Goal: Task Accomplishment & Management: Use online tool/utility

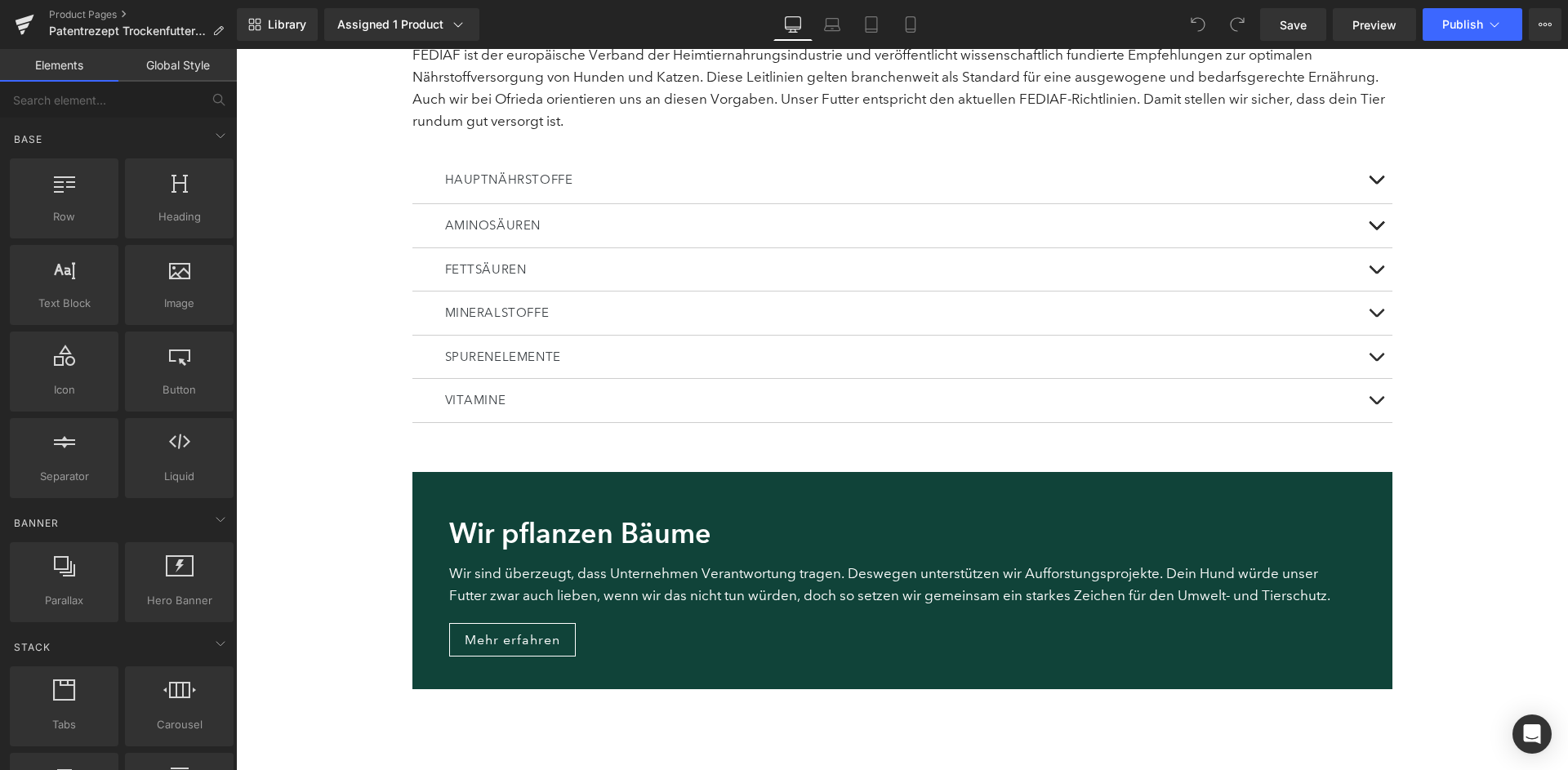
scroll to position [3866, 0]
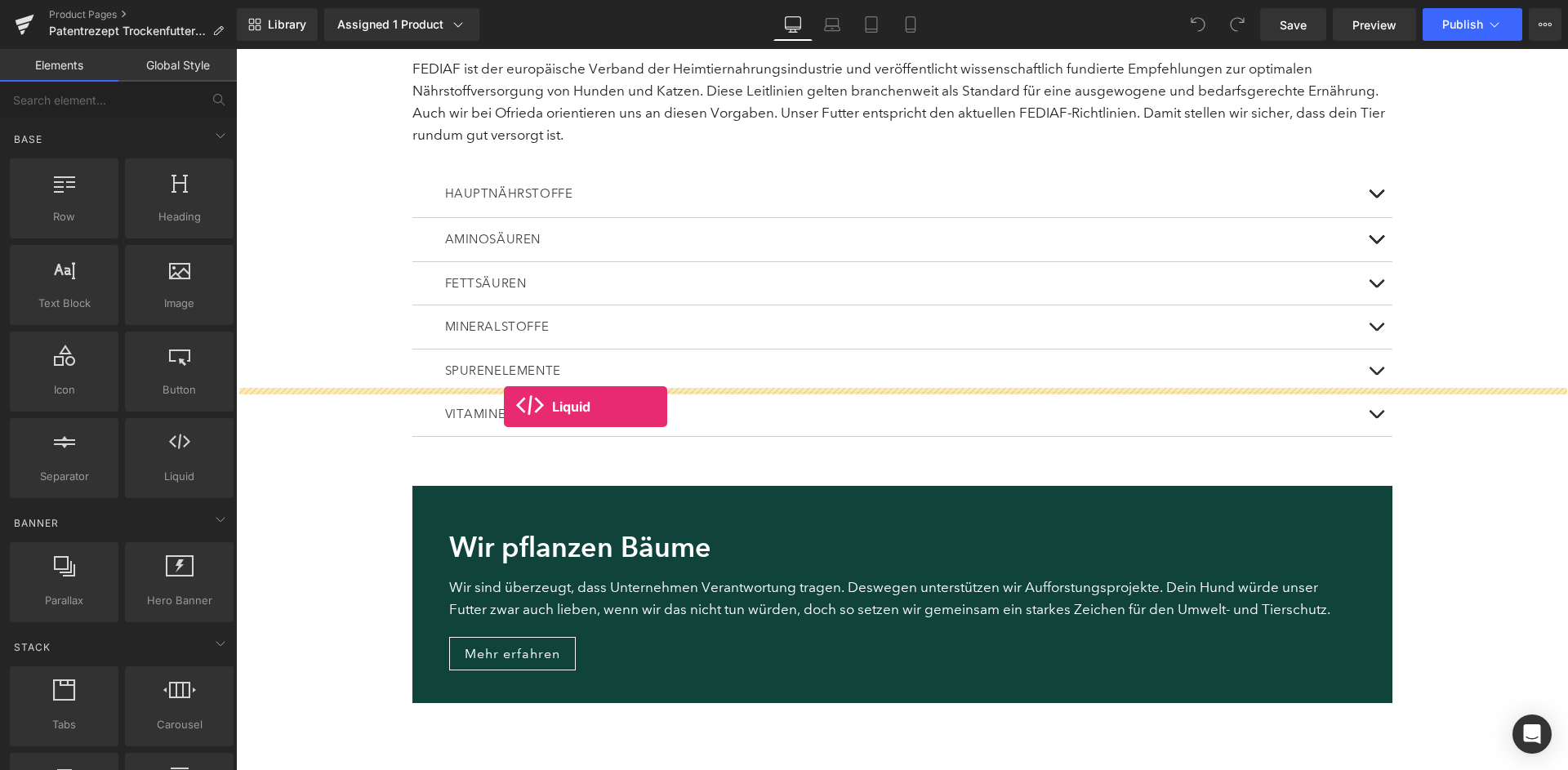
drag, startPoint x: 431, startPoint y: 512, endPoint x: 504, endPoint y: 406, distance: 128.7
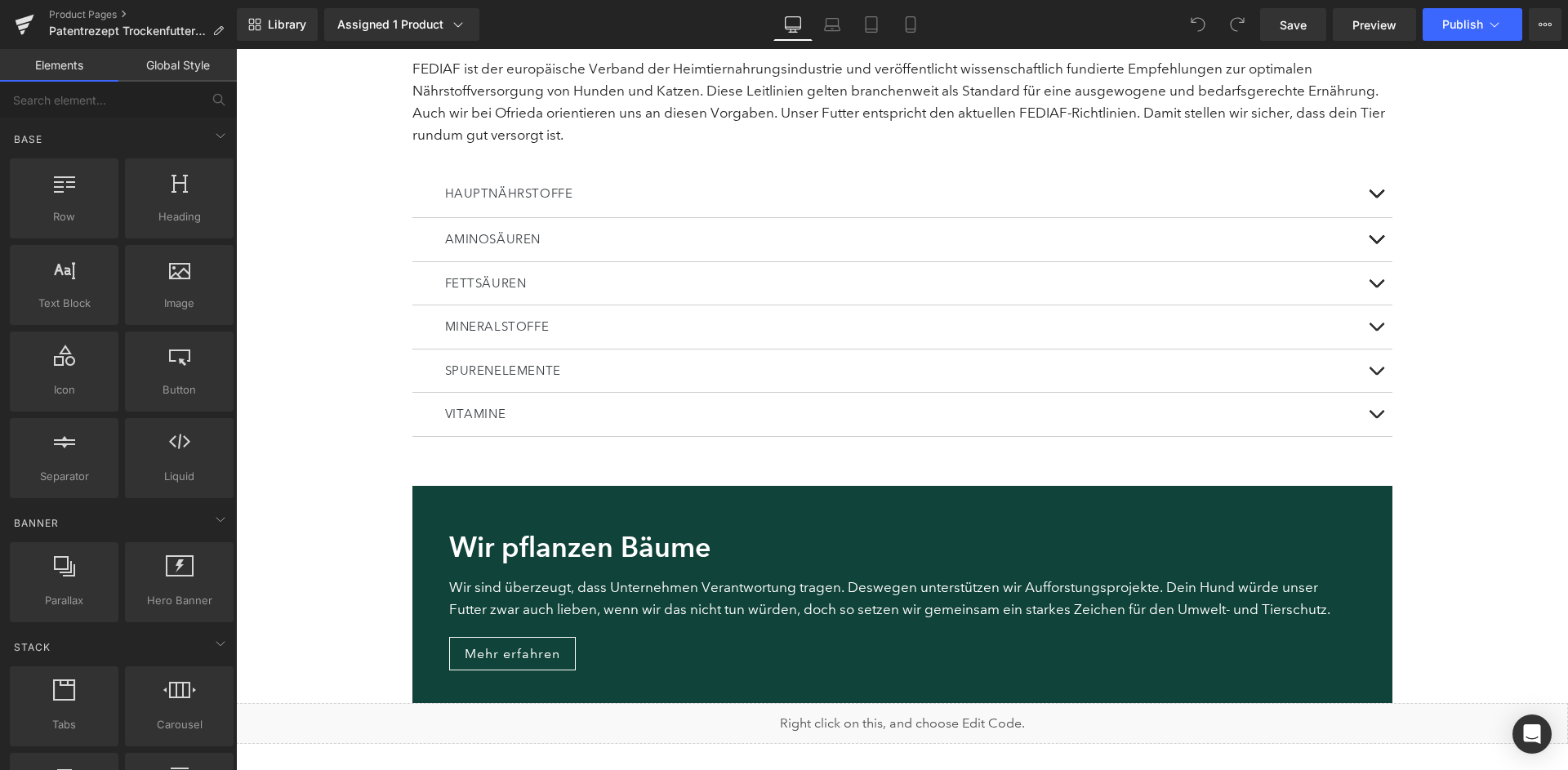
scroll to position [3860, 0]
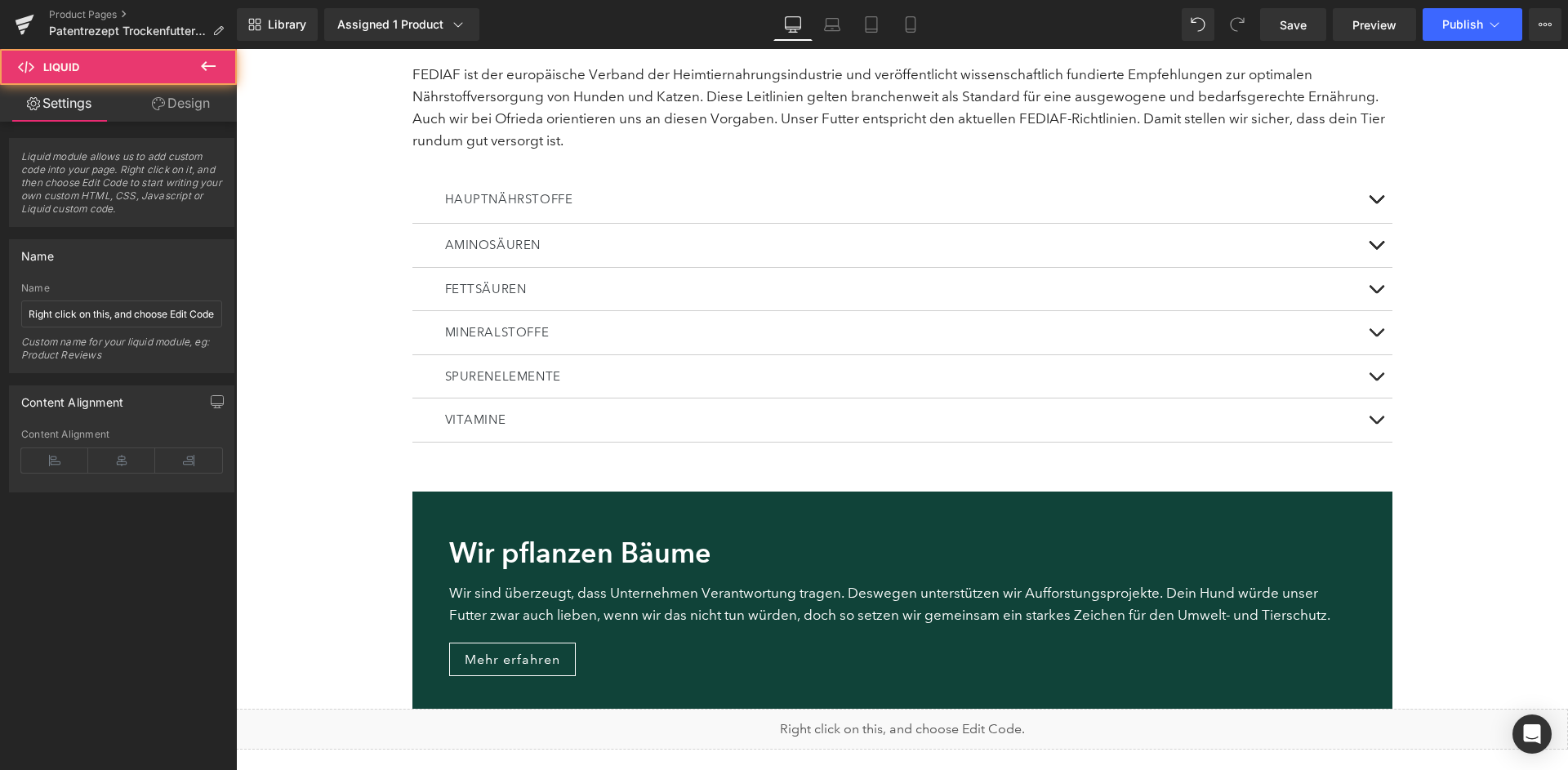
click at [958, 709] on div "Liquid" at bounding box center [902, 730] width 1332 height 41
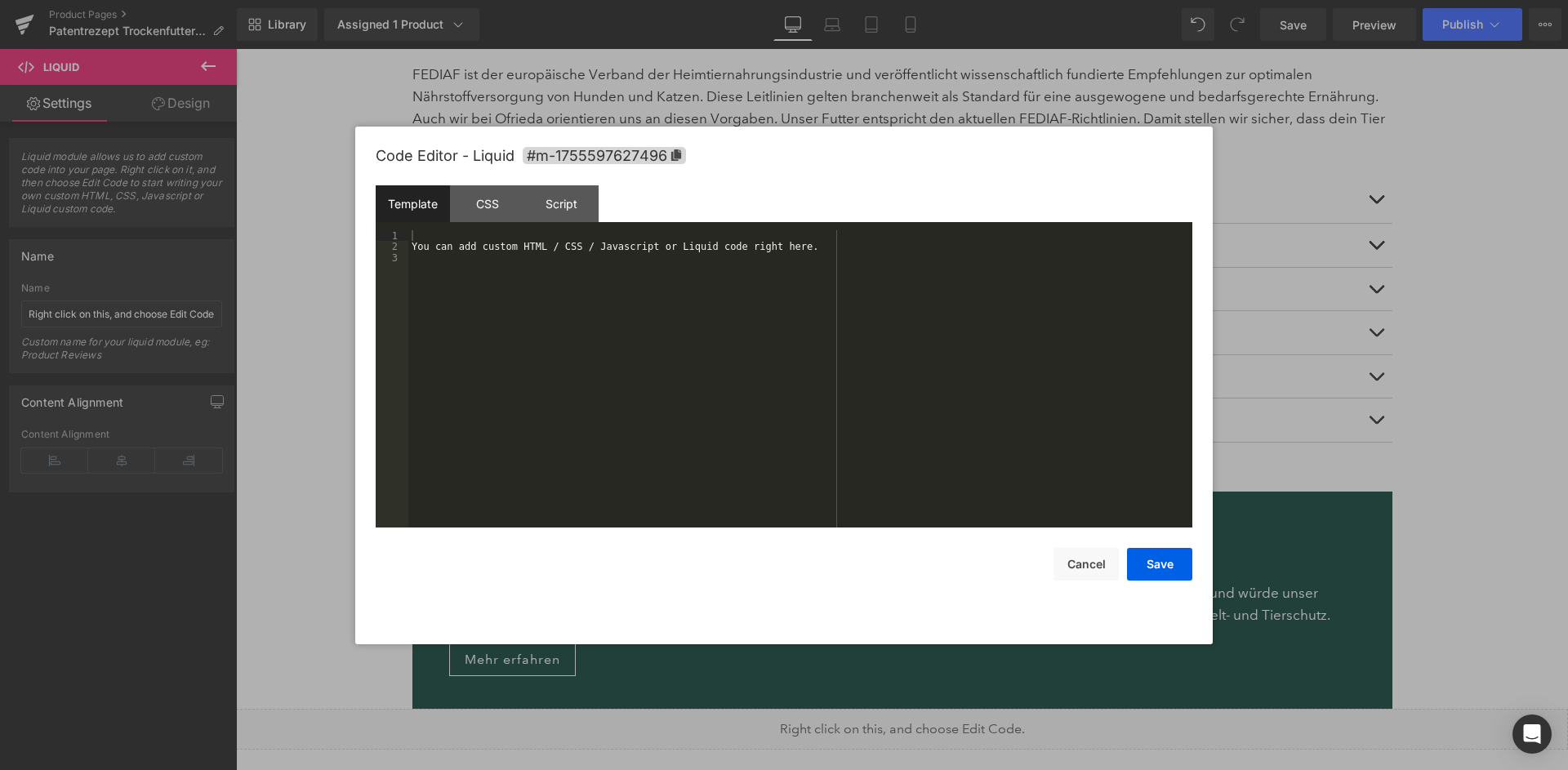
click at [851, 372] on div "You can add custom HTML / CSS / Javascript or Liquid code right here." at bounding box center [800, 391] width 784 height 320
click at [815, 338] on div "You can add custom HTML / CSS / Javascript or Liquid code right here." at bounding box center [800, 391] width 784 height 320
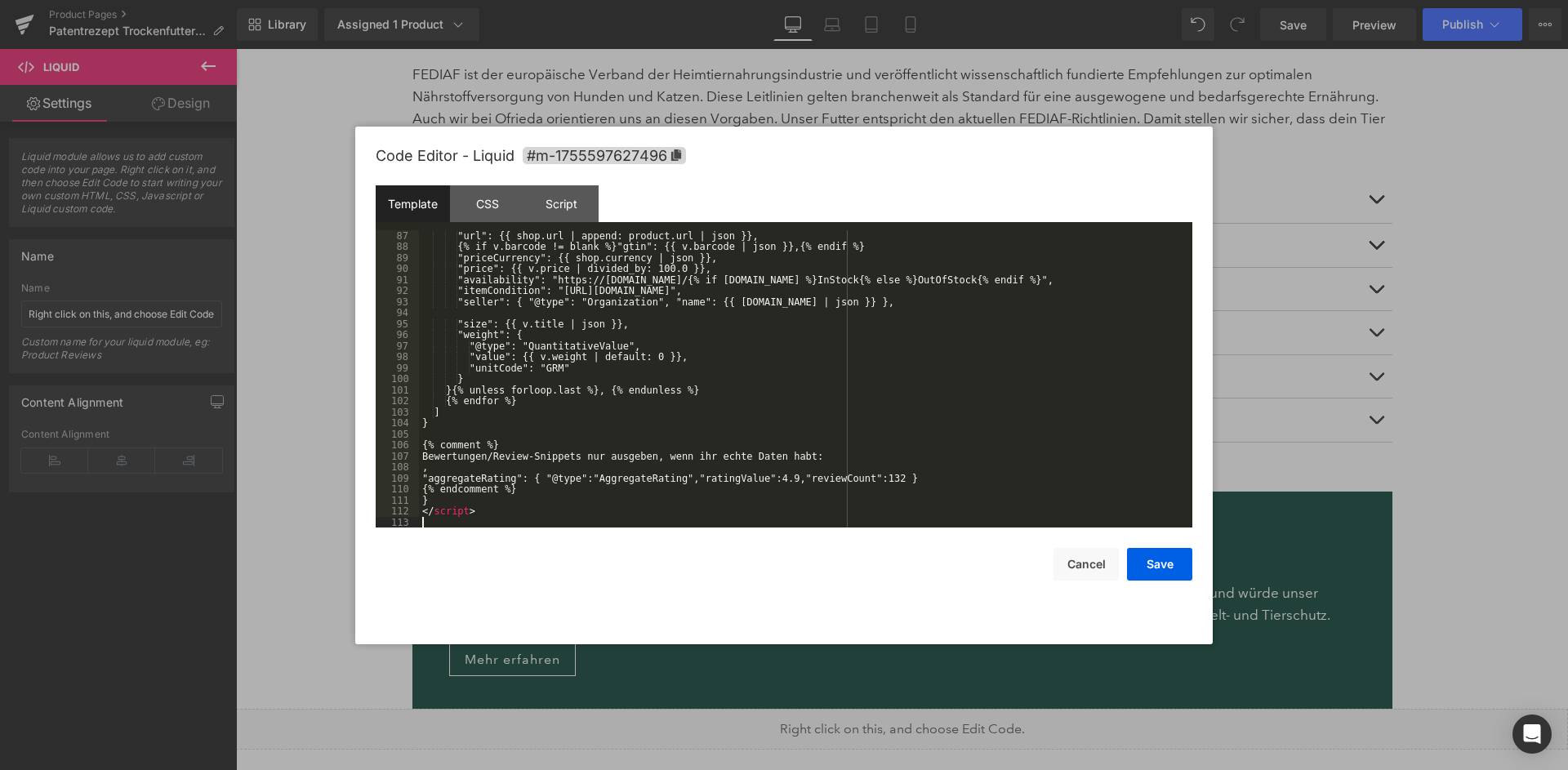
scroll to position [1014, 0]
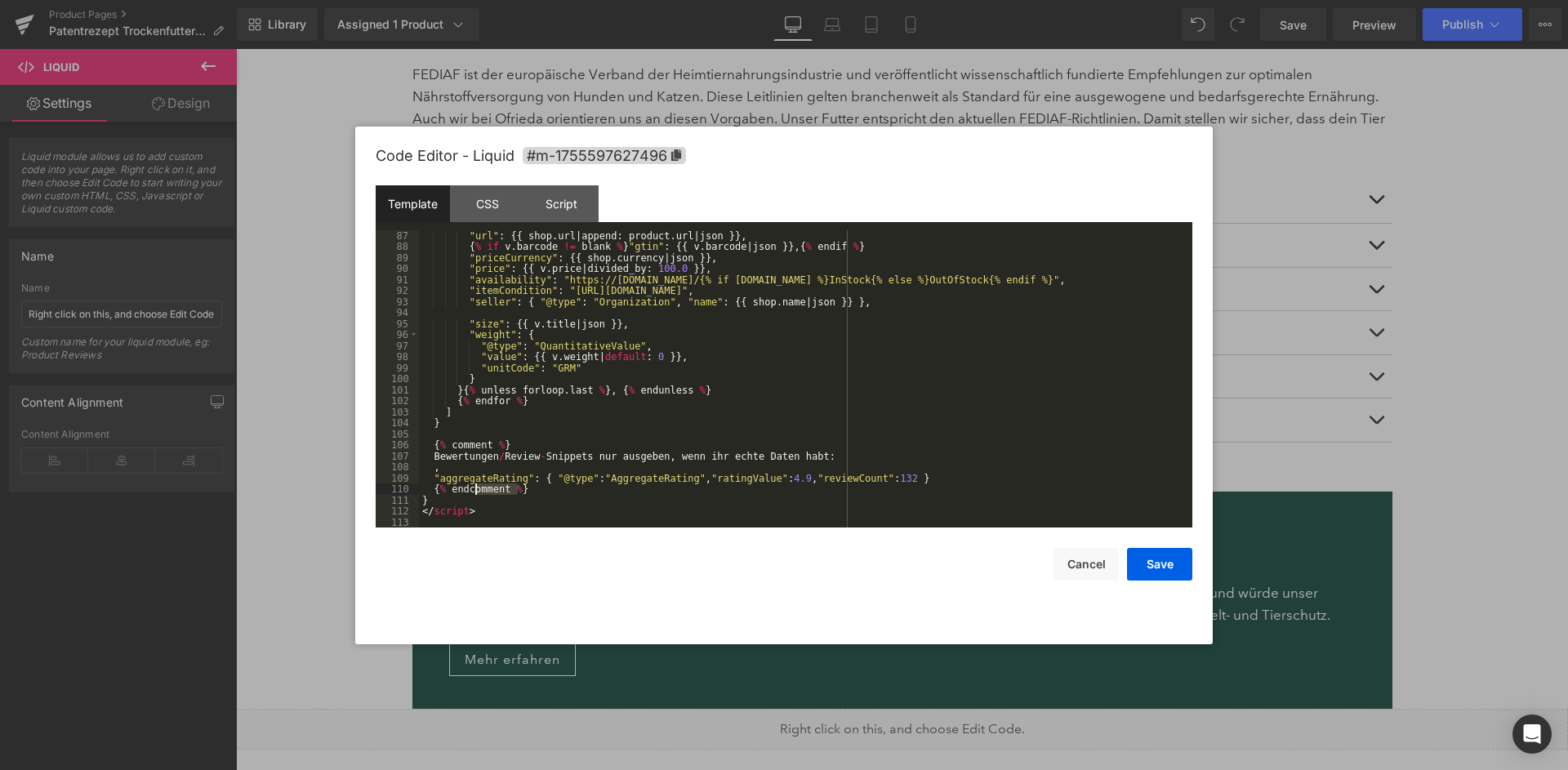
drag, startPoint x: 525, startPoint y: 488, endPoint x: 474, endPoint y: 482, distance: 51.4
click at [474, 482] on div ""url" : {{ shop . url | append : product . url | json }} , { % if v . barcode !…" at bounding box center [806, 391] width 774 height 320
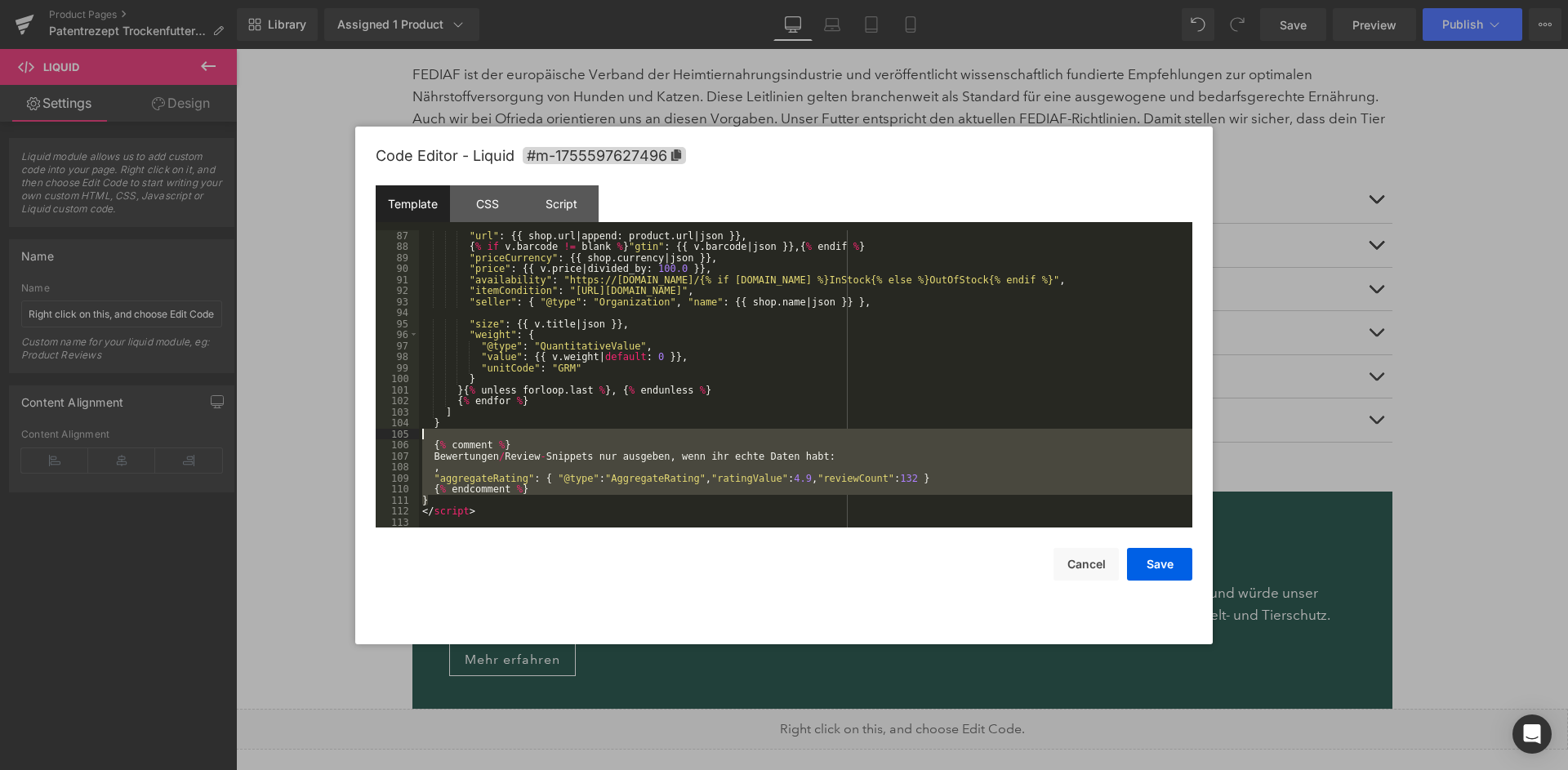
drag, startPoint x: 436, startPoint y: 494, endPoint x: 395, endPoint y: 431, distance: 75.2
click at [419, 431] on div ""url" : {{ shop . url | append : product . url | json }} , { % if v . barcode !…" at bounding box center [806, 379] width 774 height 298
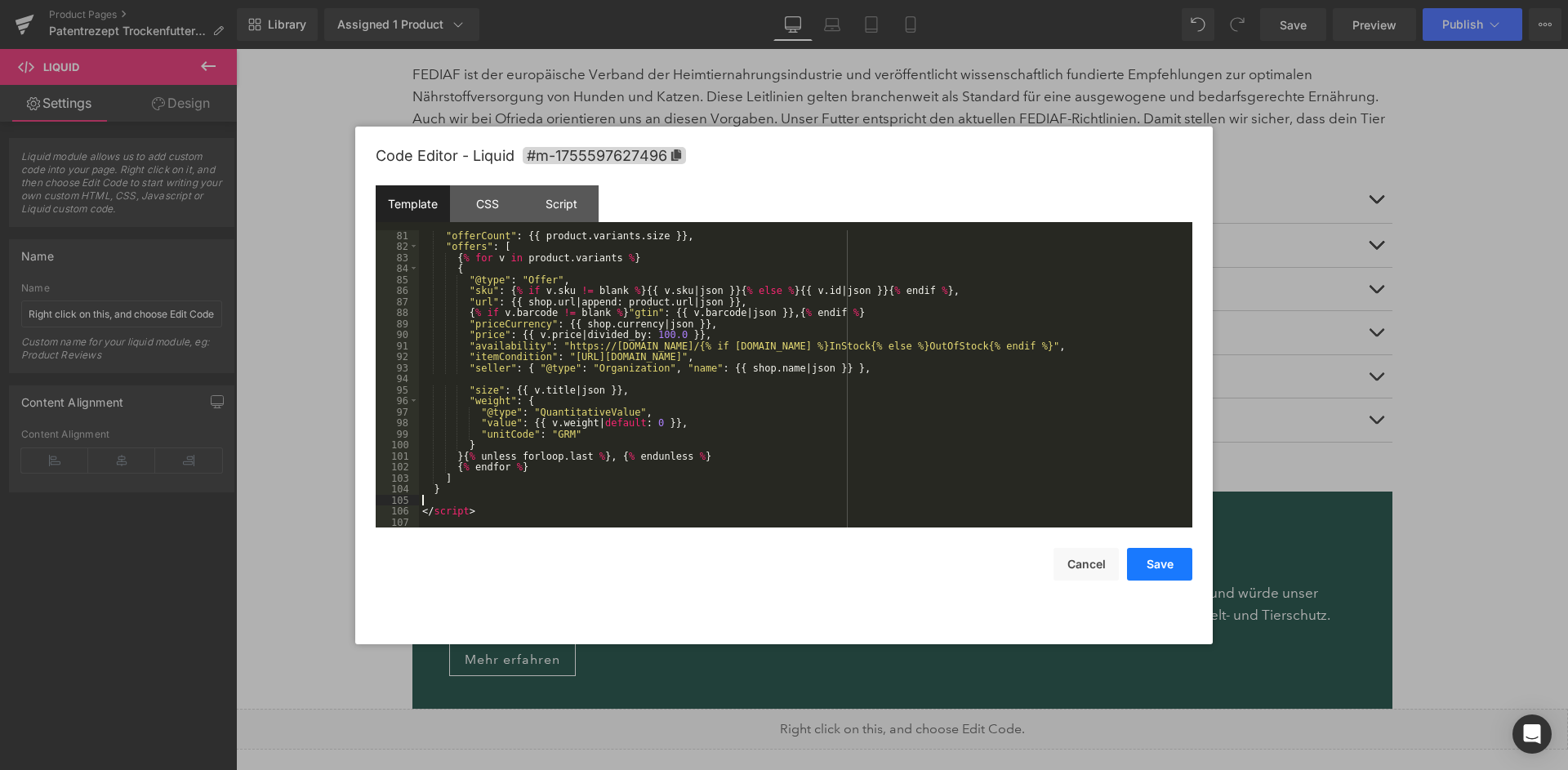
click at [1187, 563] on button "Save" at bounding box center [1160, 564] width 66 height 33
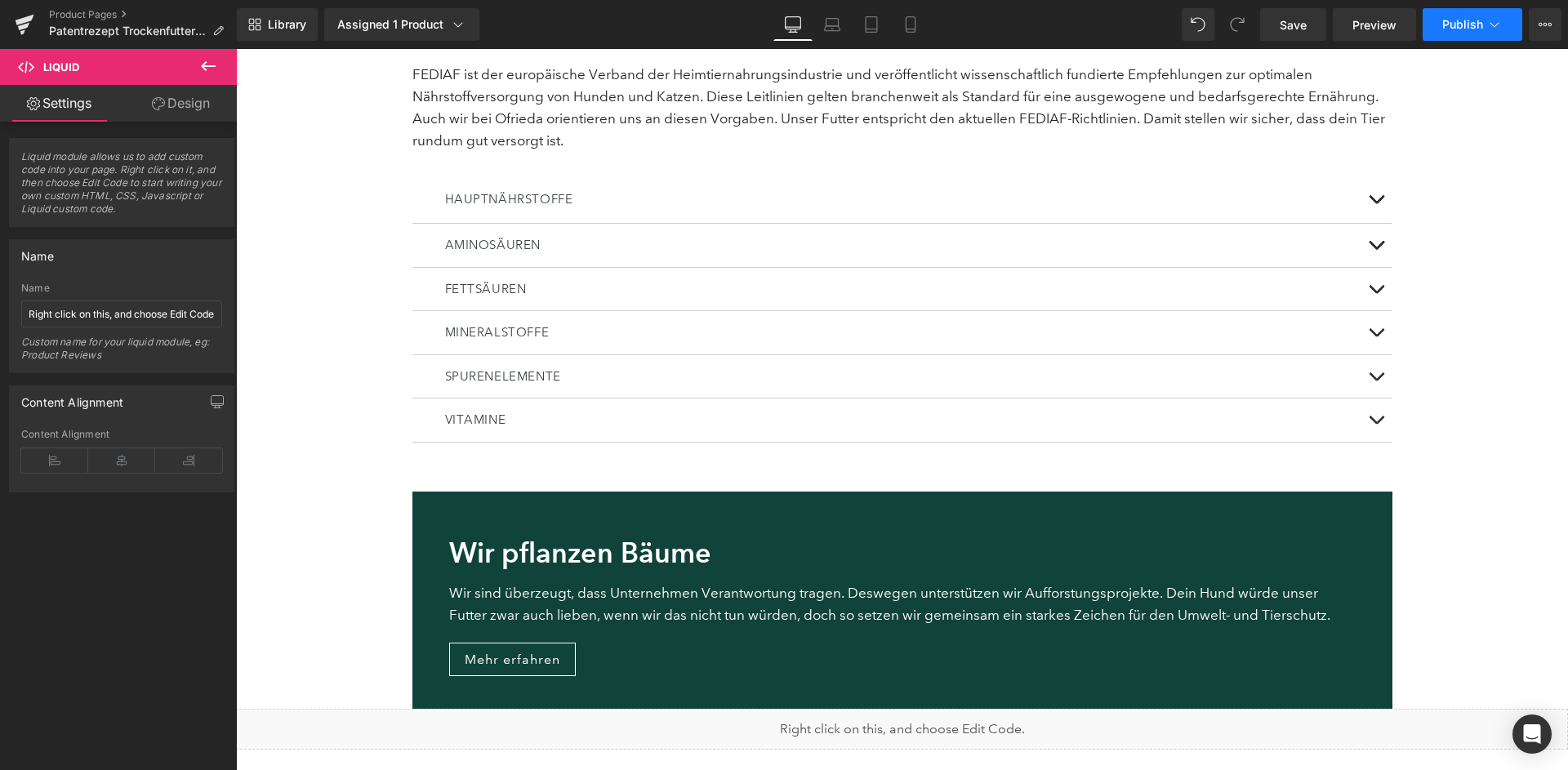
click at [1494, 22] on icon at bounding box center [1494, 23] width 16 height 16
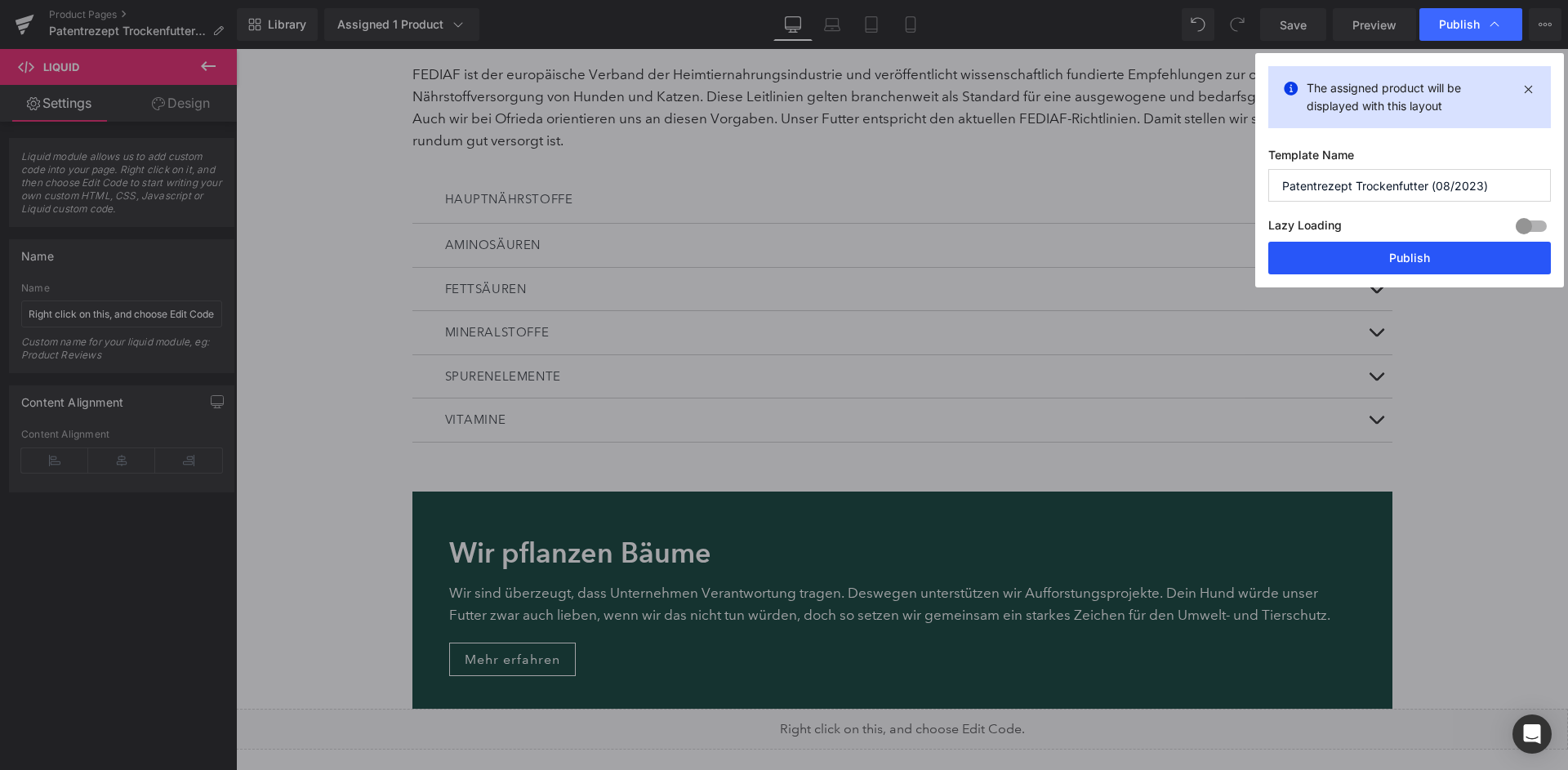
click at [1440, 249] on button "Publish" at bounding box center [1410, 258] width 283 height 33
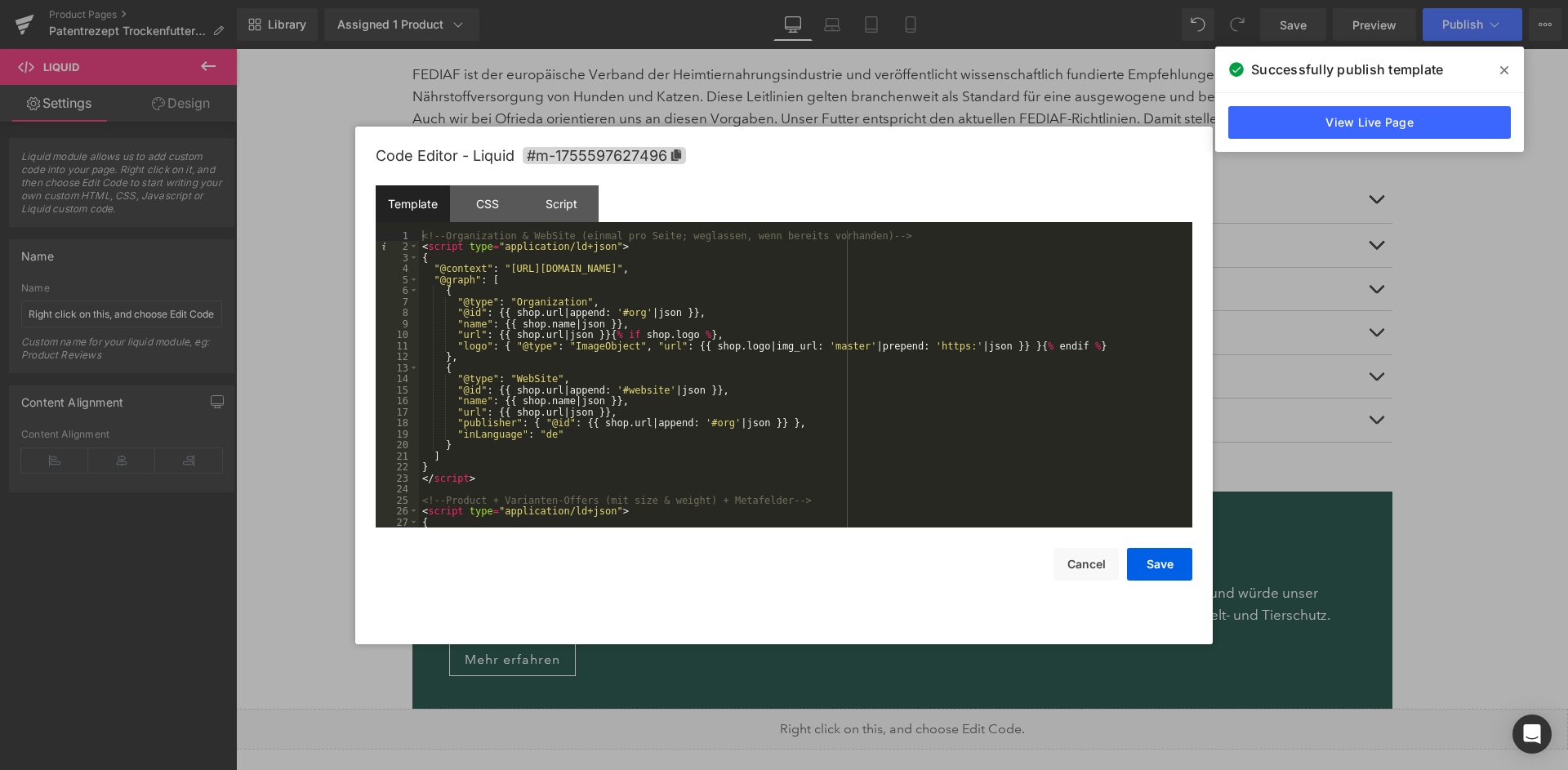
click at [848, 396] on div "<!-- Organization & WebSite (einmal pro Seite; weglassen, wenn bereits vorhande…" at bounding box center [806, 391] width 774 height 320
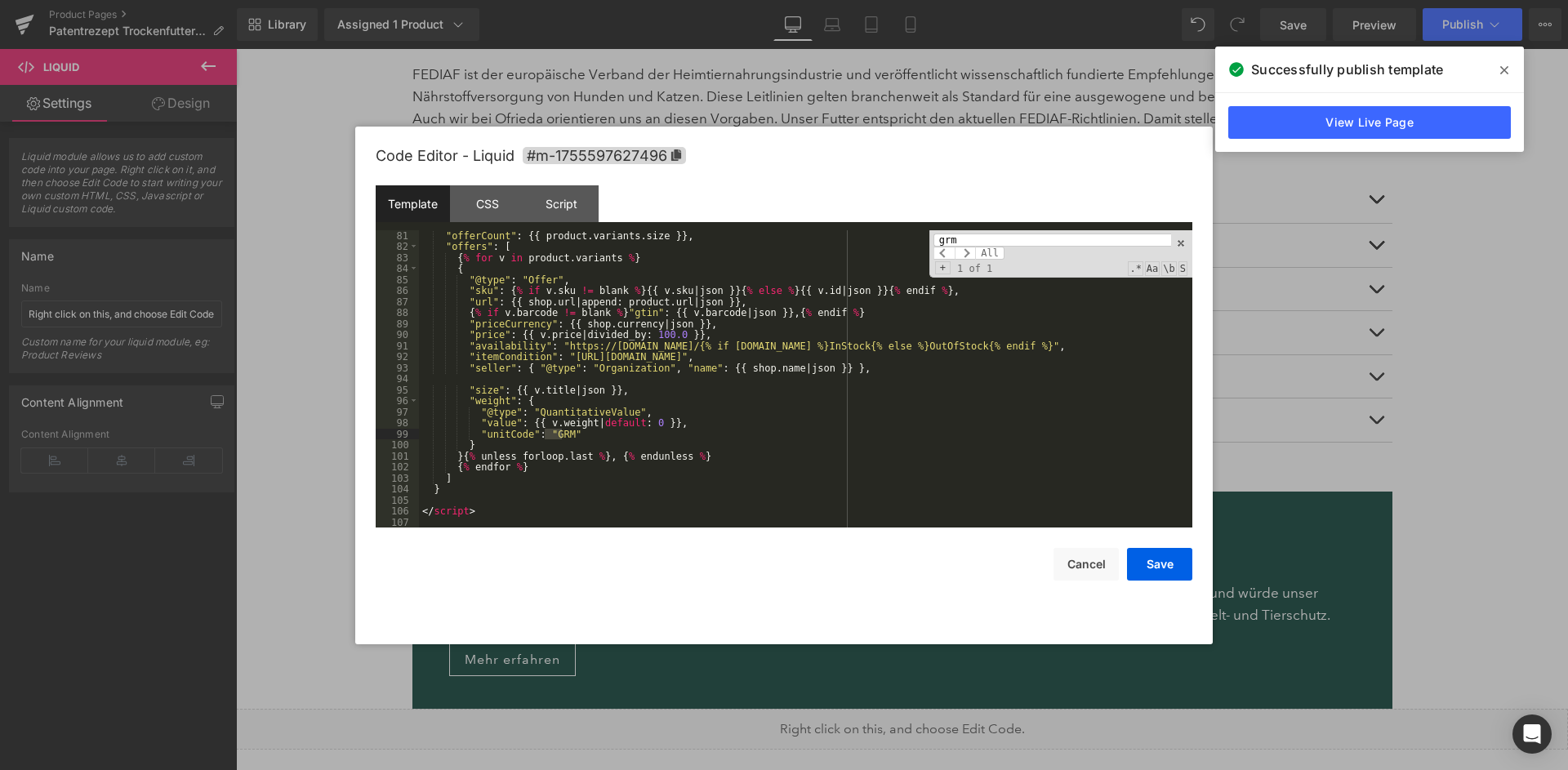
type input "grm"
click at [571, 436] on div ""offerCount" : {{ product . variants . size }} , "offers" : [ { % for v in prod…" at bounding box center [806, 391] width 774 height 320
click at [806, 450] on div ""offerCount" : {{ product . variants . size }} , "offers" : [ { % for v in prod…" at bounding box center [806, 391] width 774 height 320
click at [951, 360] on div ""offerCount" : {{ product . variants . size }} , "offers" : [ { % for v in prod…" at bounding box center [806, 391] width 774 height 320
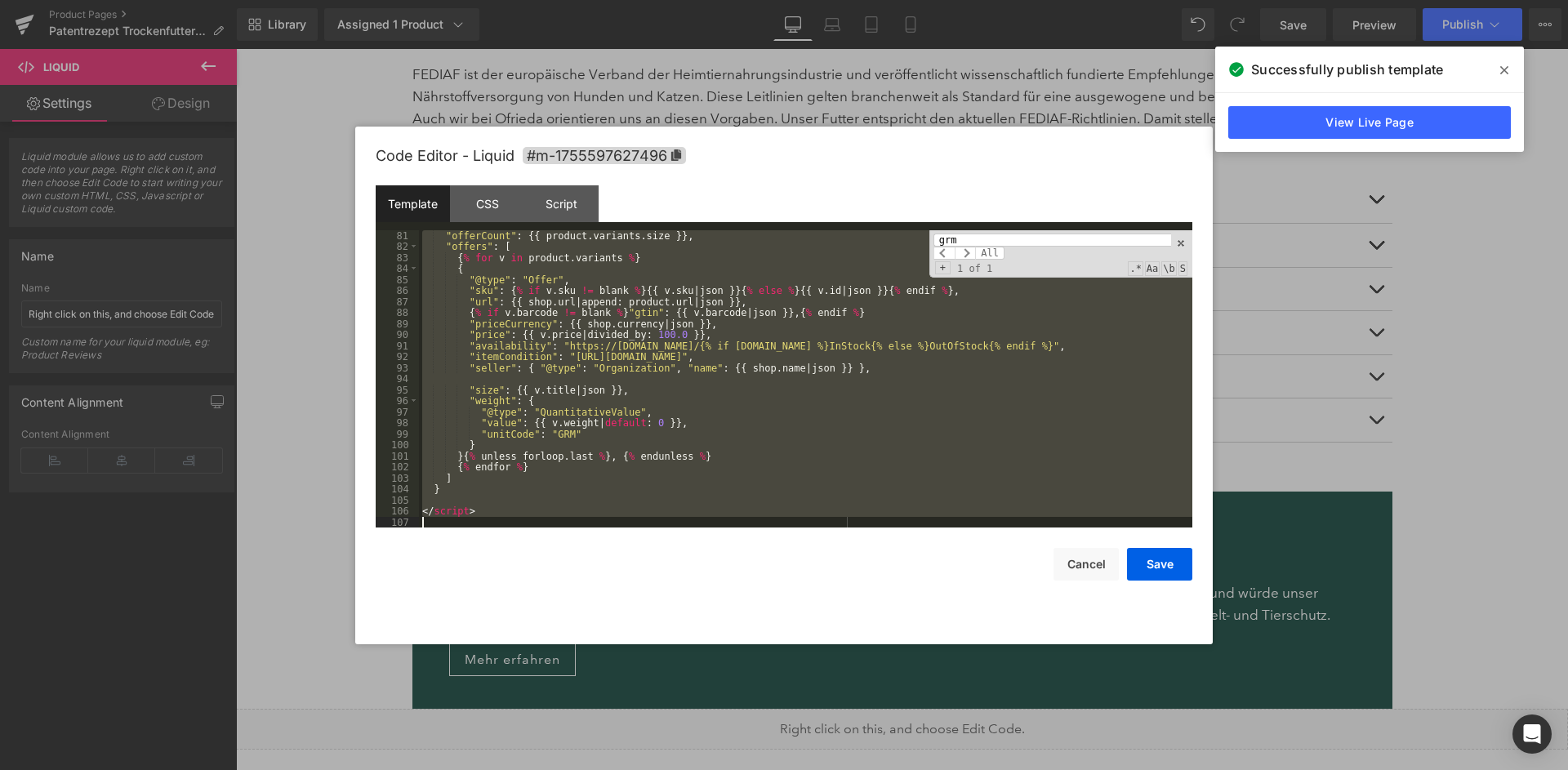
click at [862, 395] on div ""offerCount" : {{ product . variants . size }} , "offers" : [ { % for v in prod…" at bounding box center [806, 391] width 774 height 320
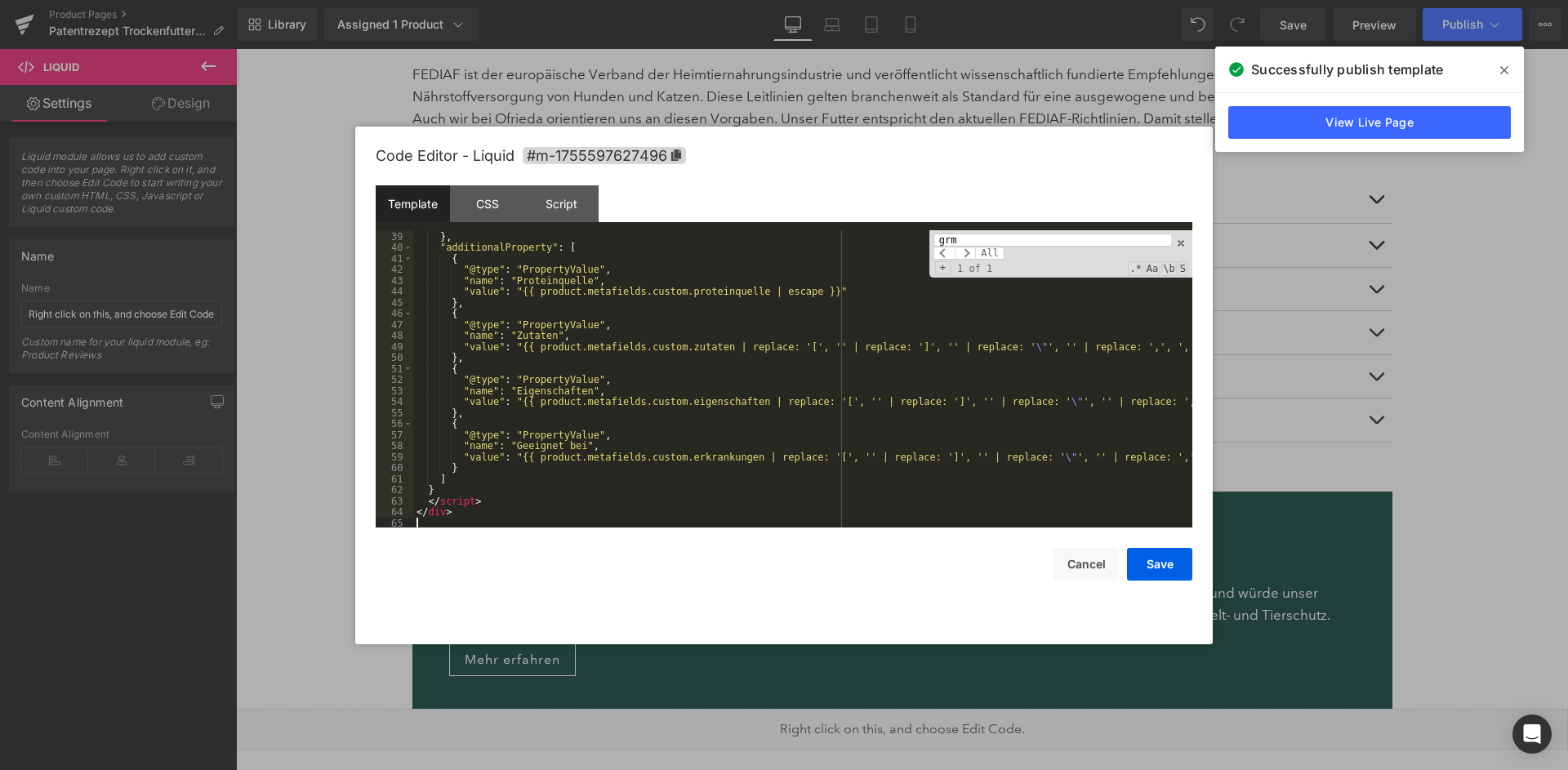
scroll to position [0, 0]
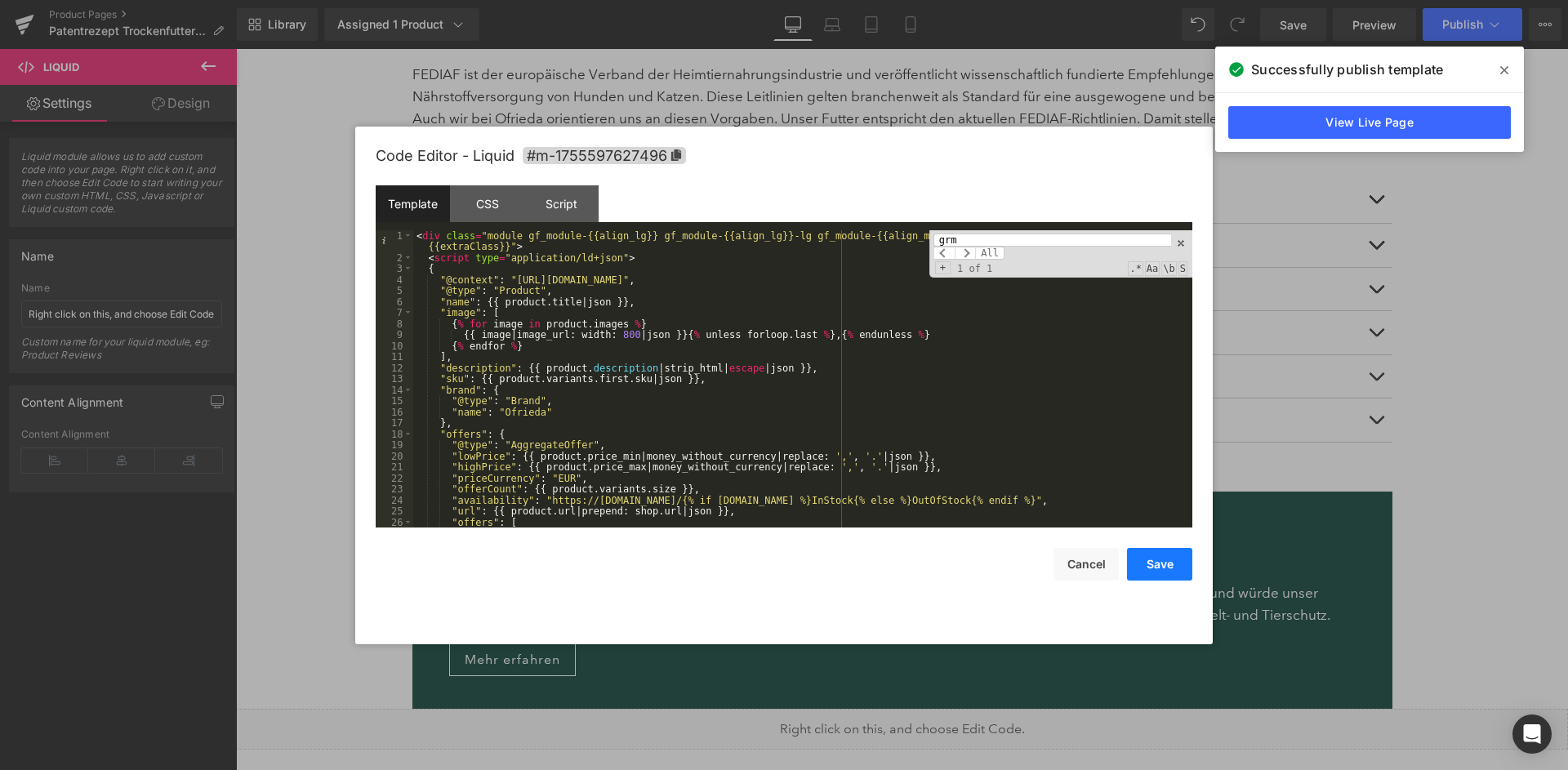
click at [1162, 563] on button "Save" at bounding box center [1160, 564] width 66 height 33
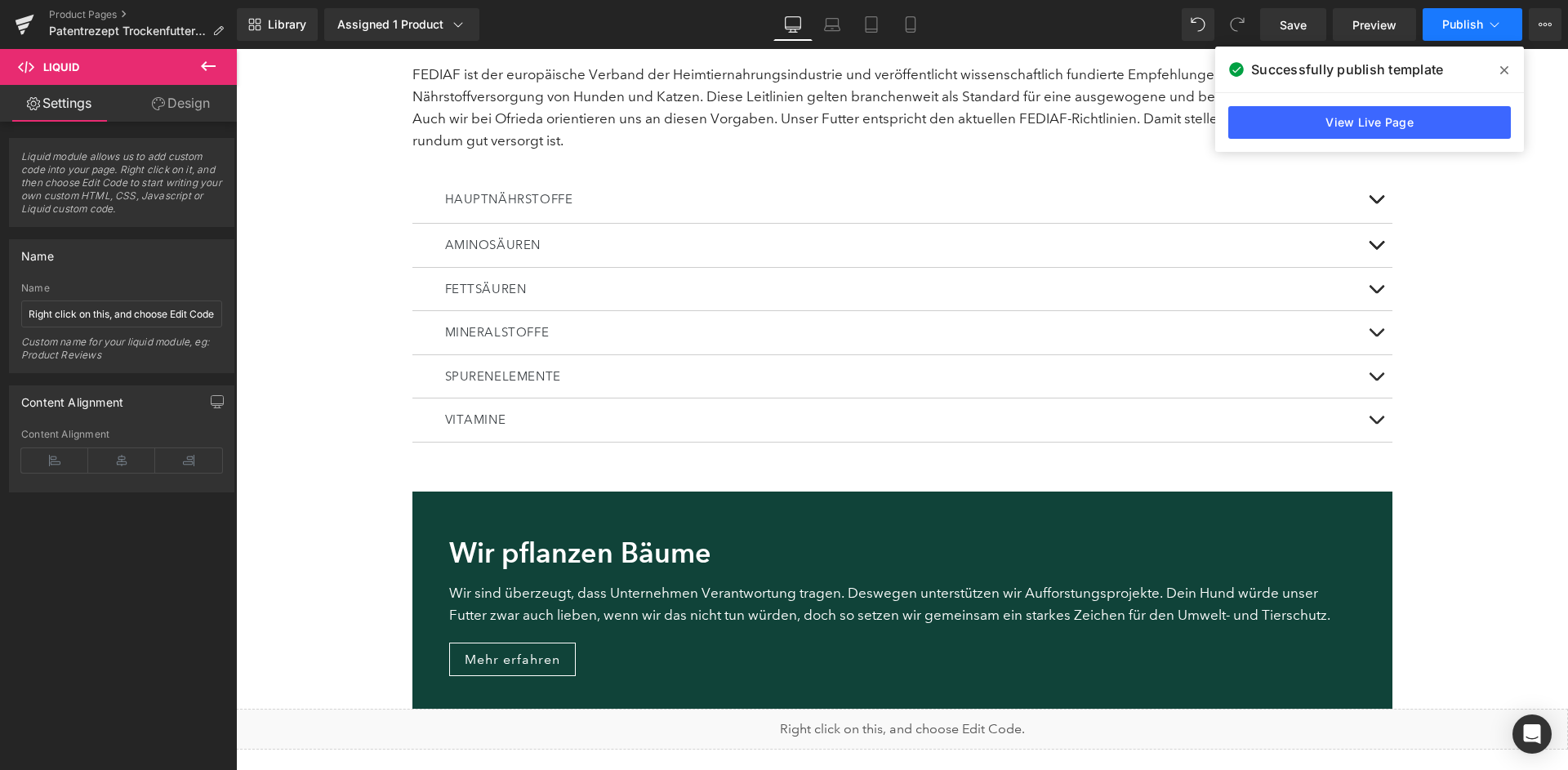
click at [1460, 24] on span "Publish" at bounding box center [1462, 24] width 41 height 13
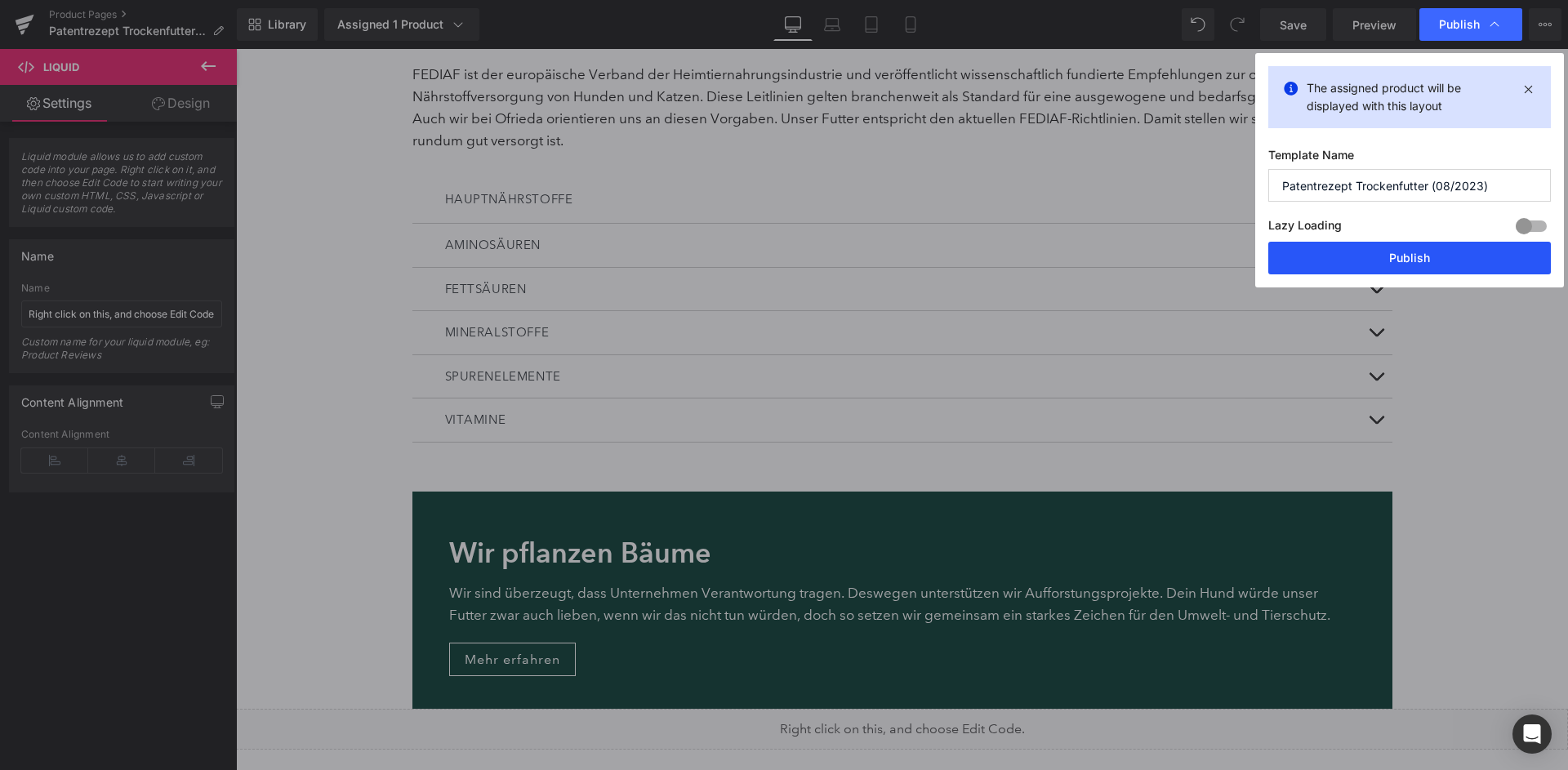
click at [1388, 256] on button "Publish" at bounding box center [1410, 258] width 283 height 33
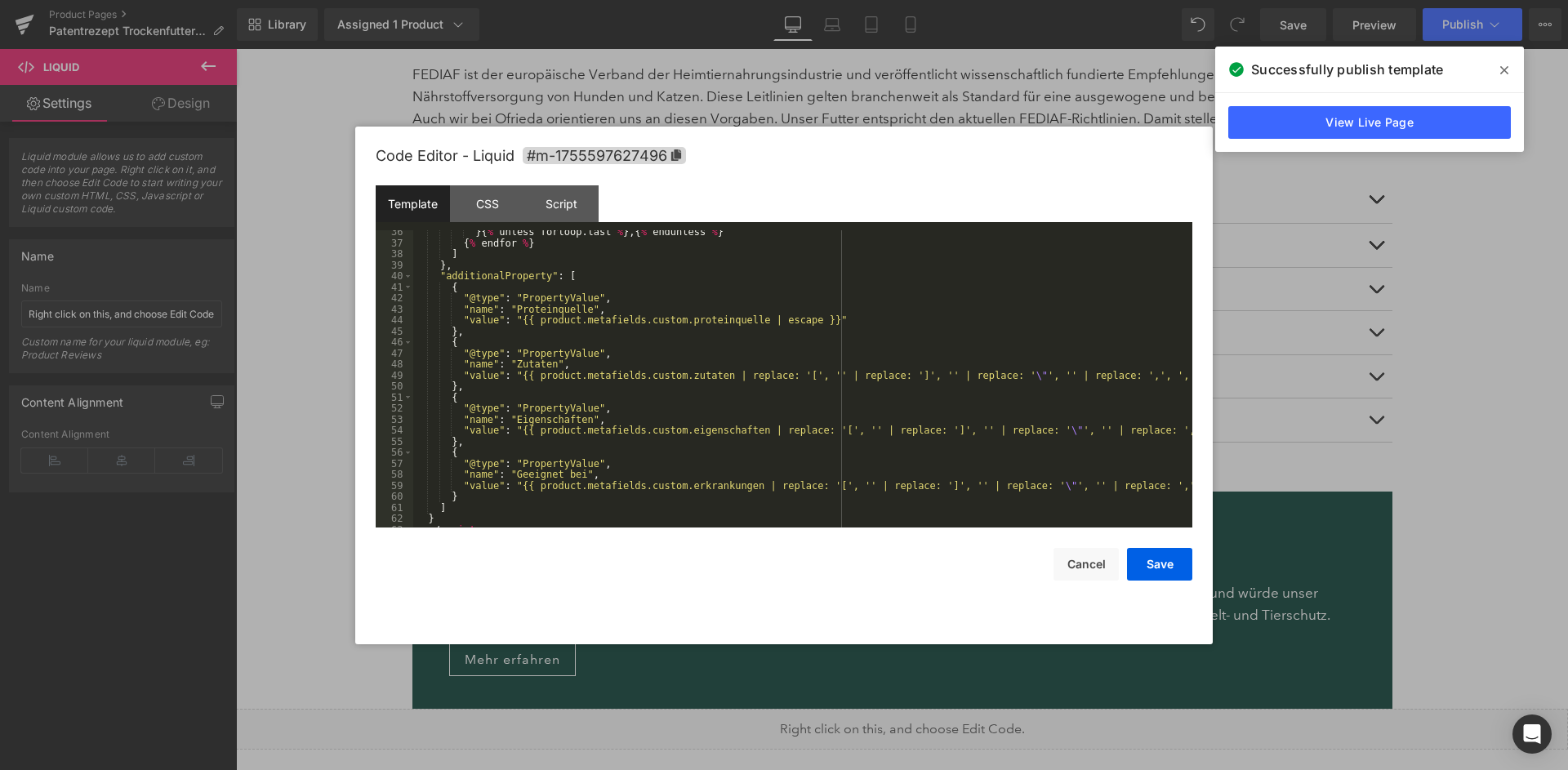
scroll to position [423, 0]
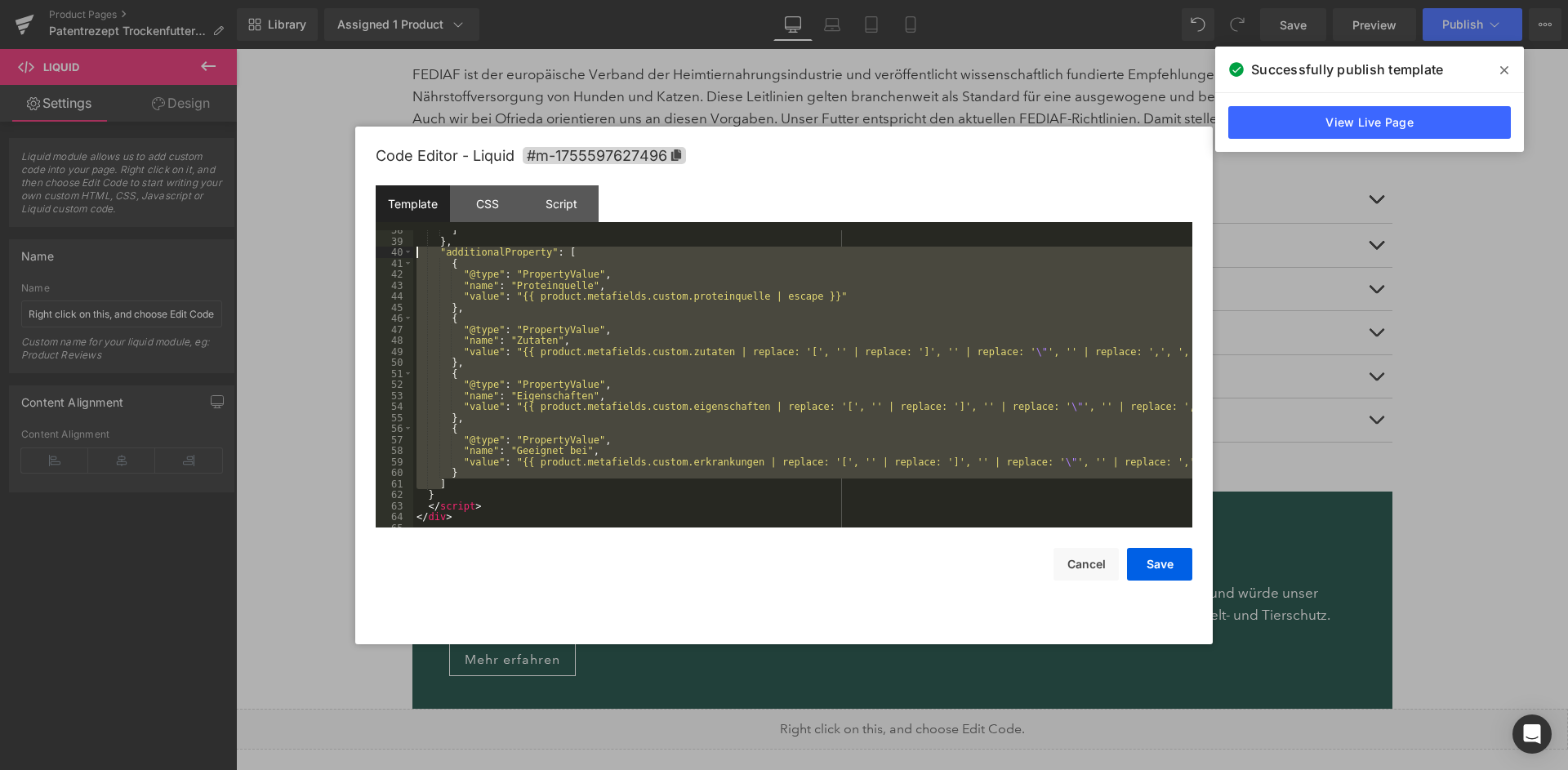
drag, startPoint x: 447, startPoint y: 480, endPoint x: 378, endPoint y: 249, distance: 241.1
click at [413, 249] on div "] } , "additionalProperty" : [ { "@type" : "PropertyValue" , "name" : "Proteinq…" at bounding box center [803, 379] width 779 height 298
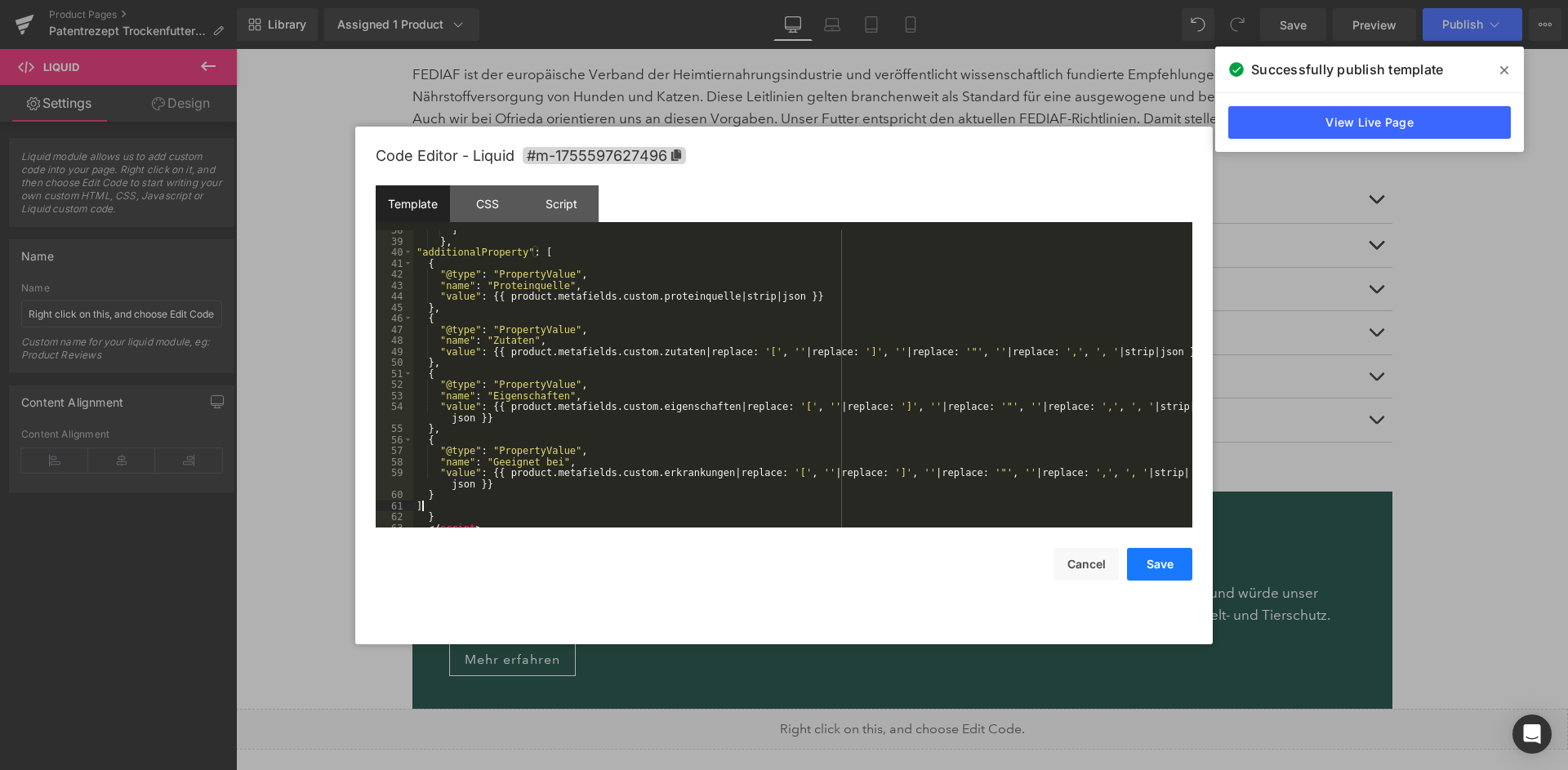
click at [1143, 561] on button "Save" at bounding box center [1160, 564] width 66 height 33
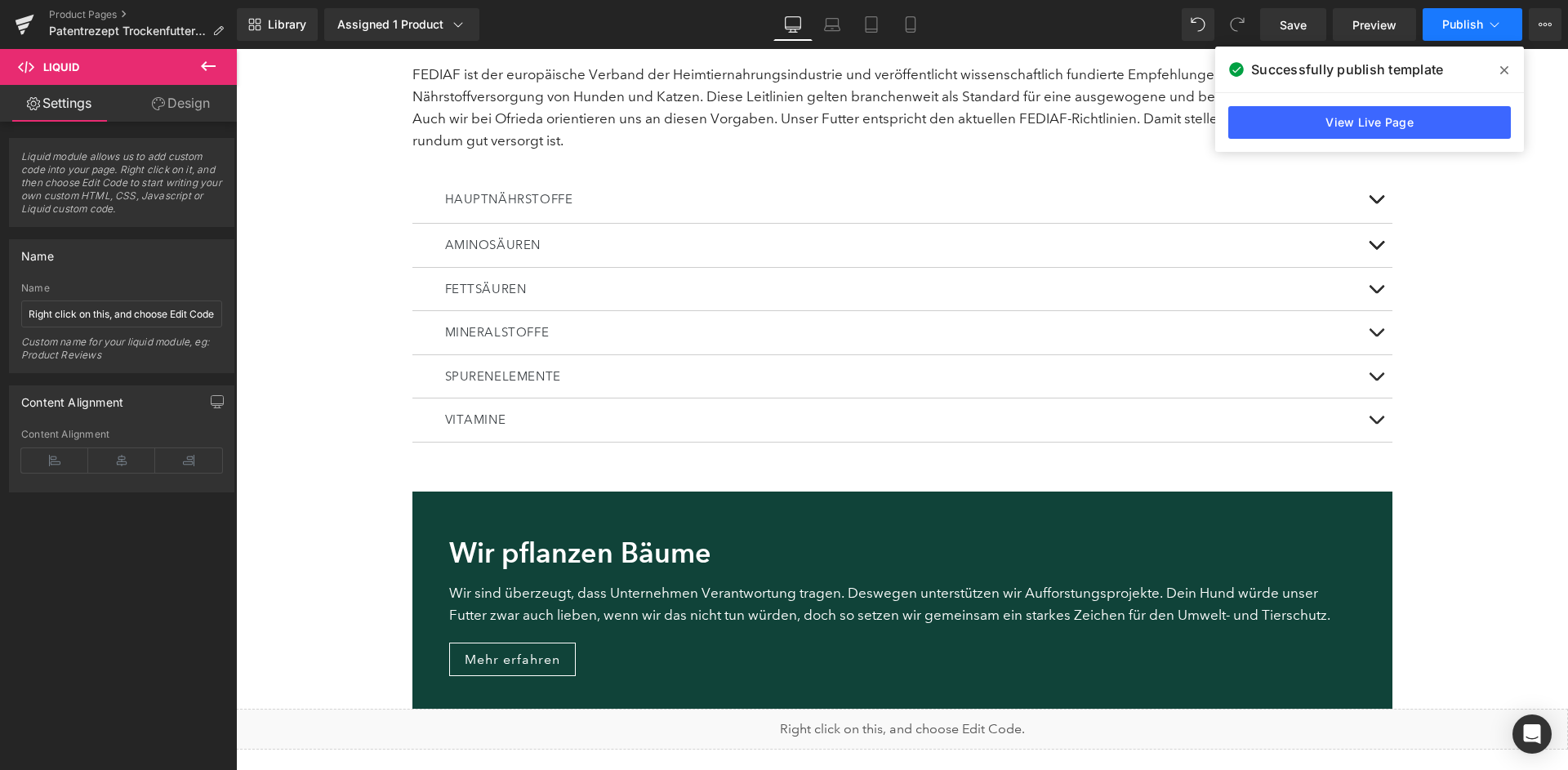
click at [1502, 19] on button "Publish" at bounding box center [1472, 24] width 99 height 33
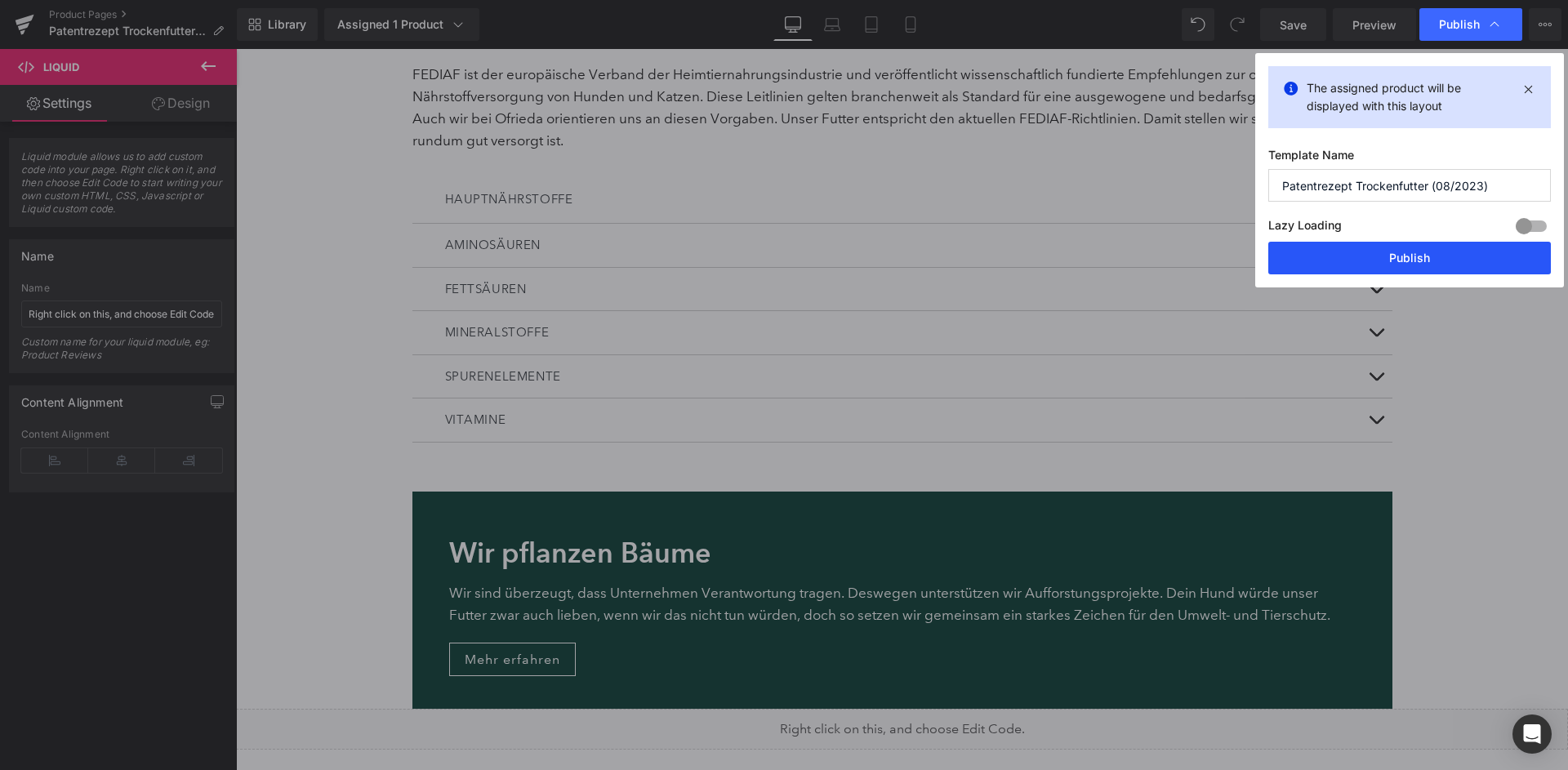
click at [1423, 244] on button "Publish" at bounding box center [1410, 258] width 283 height 33
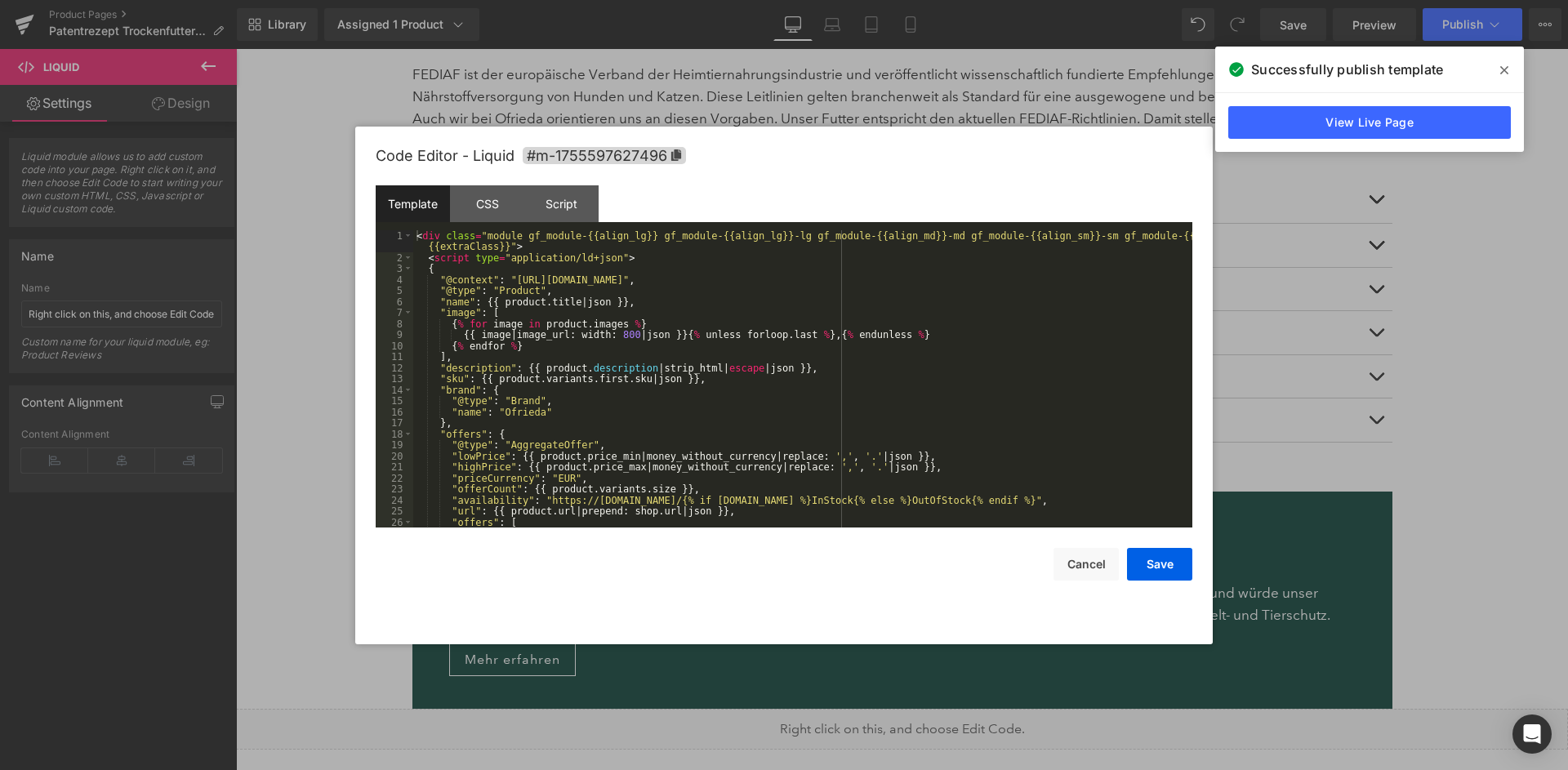
click at [928, 412] on div "< div class = "module gf_module-{{align_lg}} gf_module-{{align_lg}}-lg gf_modul…" at bounding box center [803, 395] width 779 height 331
